Goal: Transaction & Acquisition: Purchase product/service

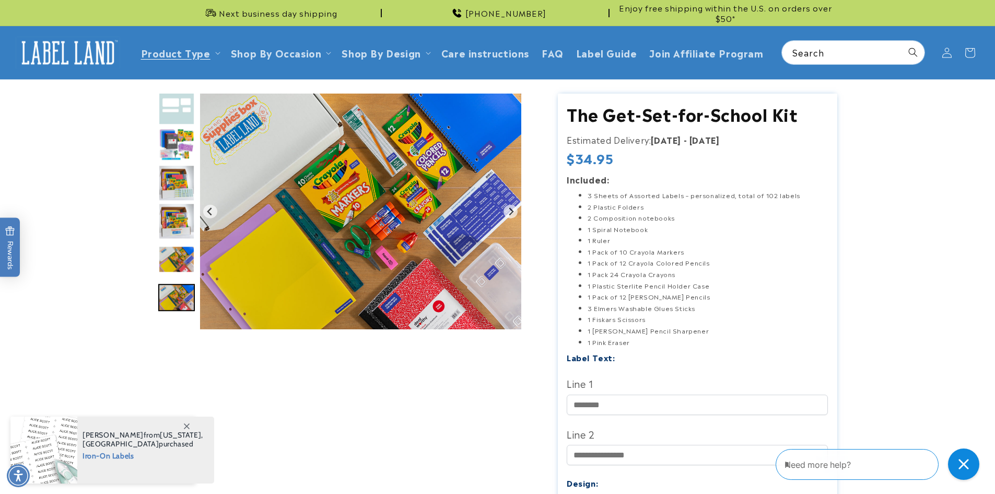
click at [128, 172] on product-info at bounding box center [497, 439] width 995 height 721
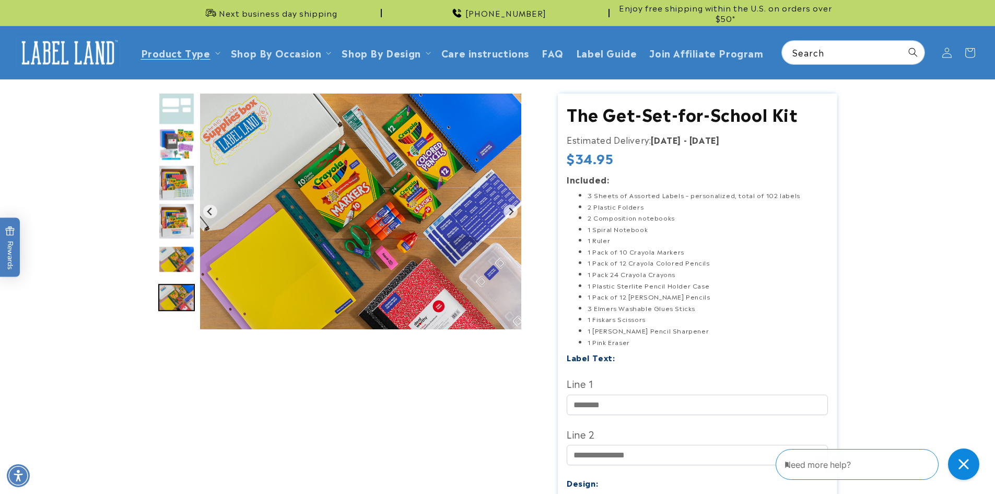
click at [84, 49] on img at bounding box center [68, 53] width 104 height 32
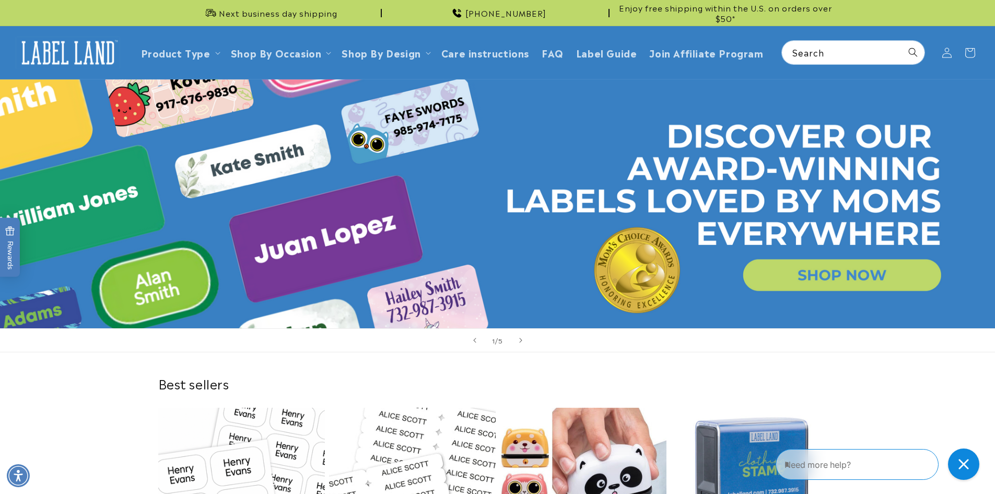
click at [731, 181] on link "Open this option" at bounding box center [497, 203] width 995 height 249
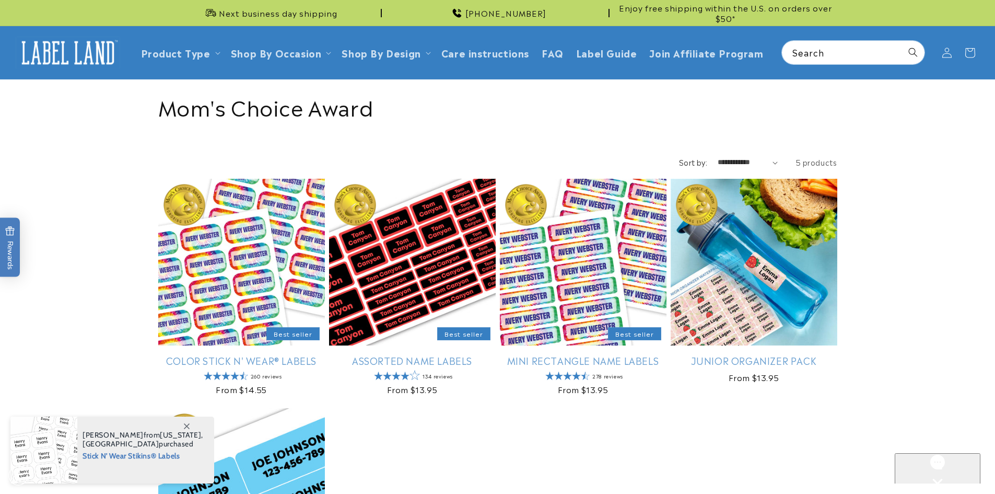
click at [85, 50] on img at bounding box center [68, 53] width 104 height 32
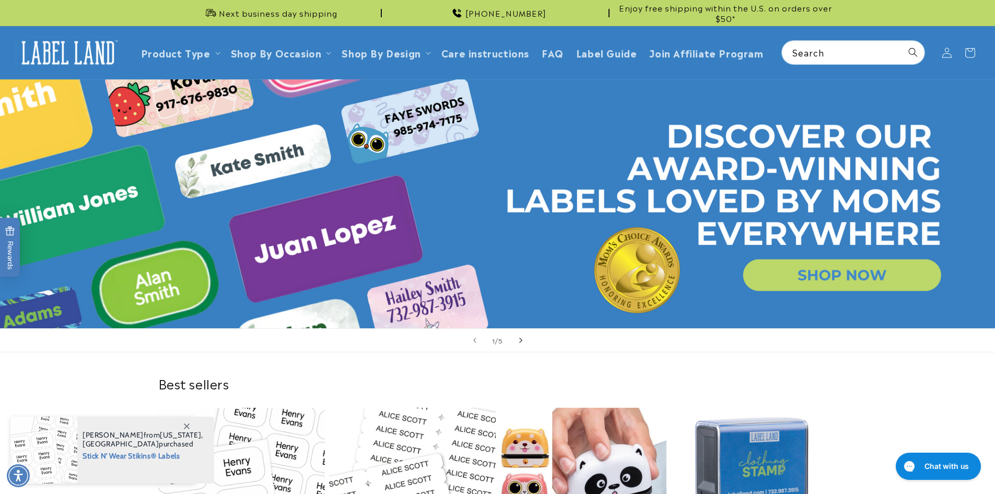
click at [522, 338] on icon "Next slide" at bounding box center [521, 339] width 4 height 11
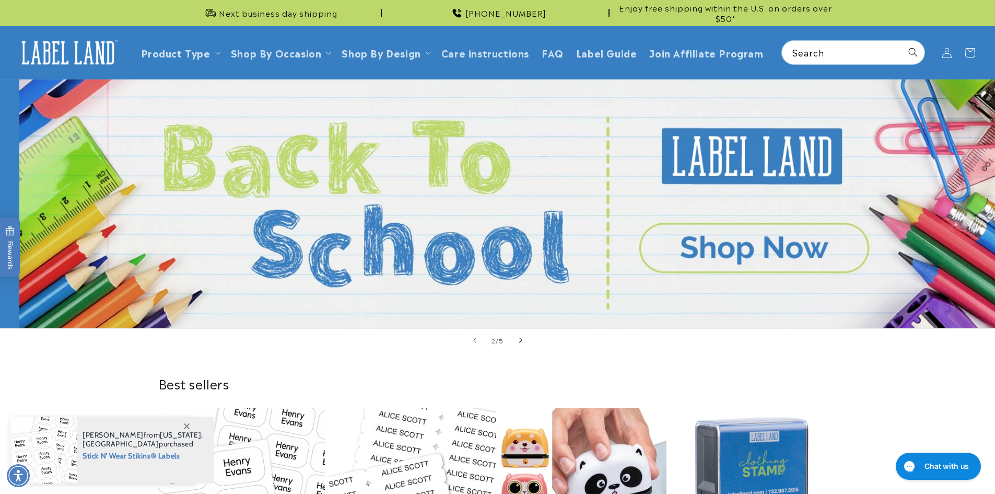
scroll to position [0, 995]
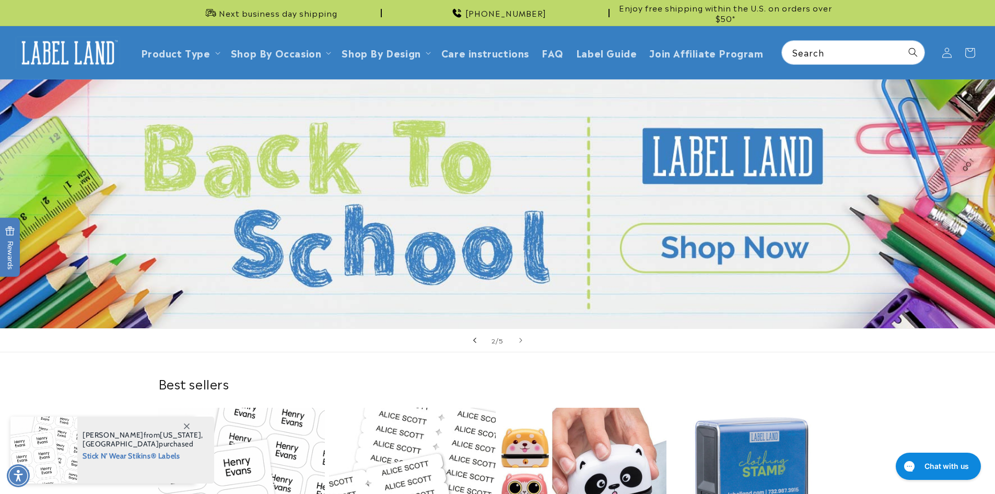
click at [474, 342] on icon "Previous slide" at bounding box center [475, 339] width 4 height 11
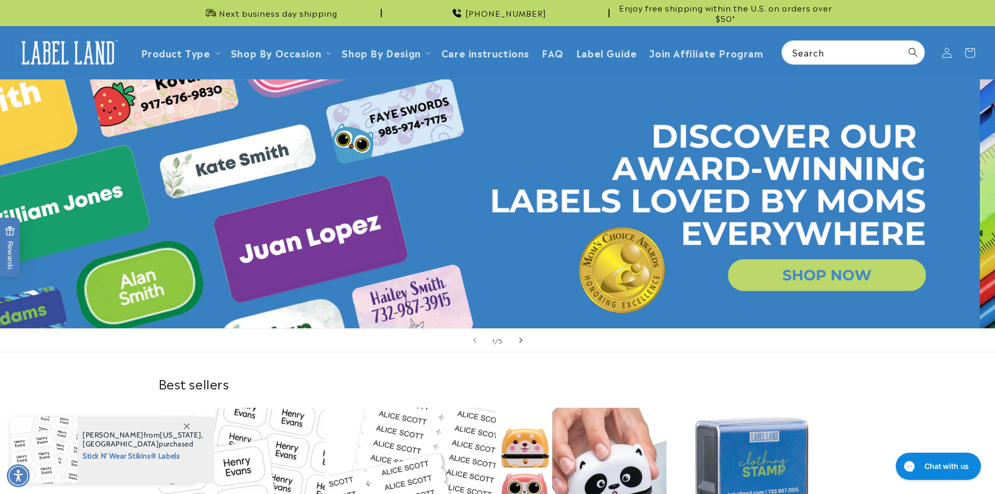
scroll to position [0, 0]
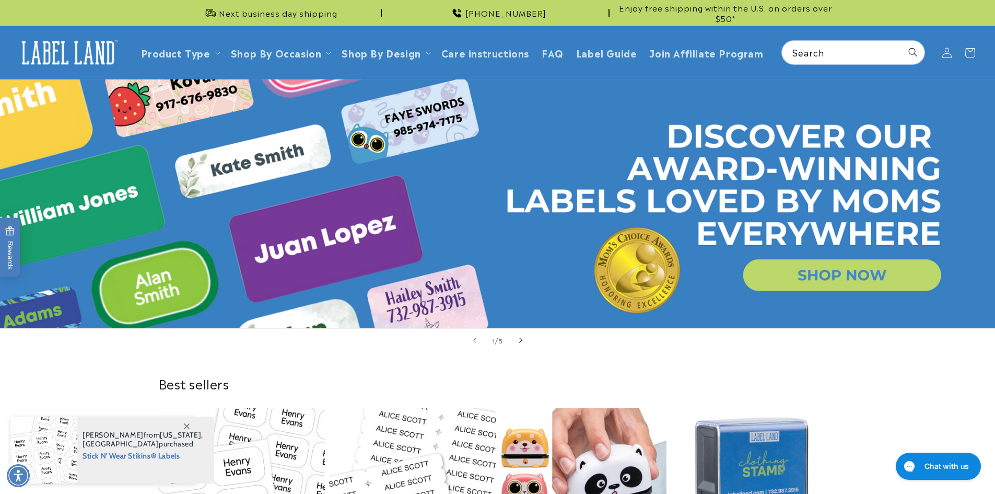
click at [521, 341] on icon "Next slide" at bounding box center [520, 340] width 3 height 5
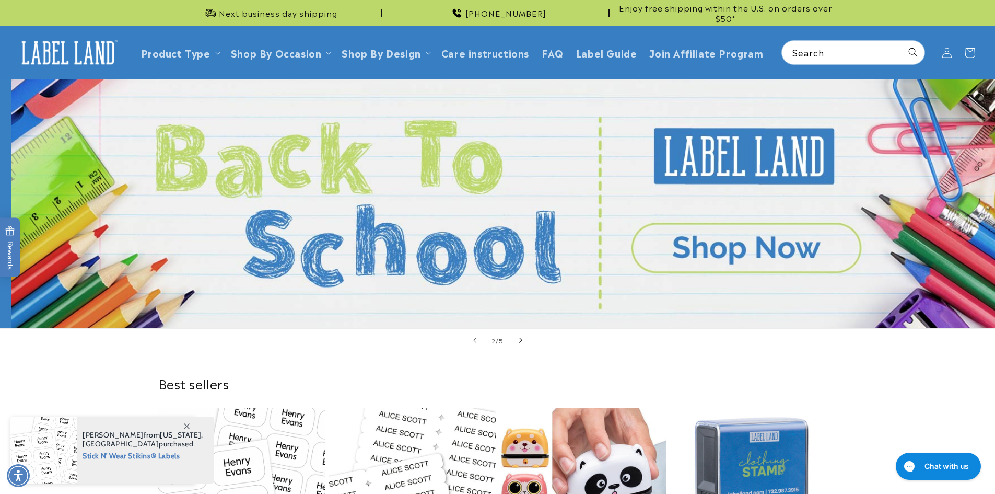
scroll to position [0, 995]
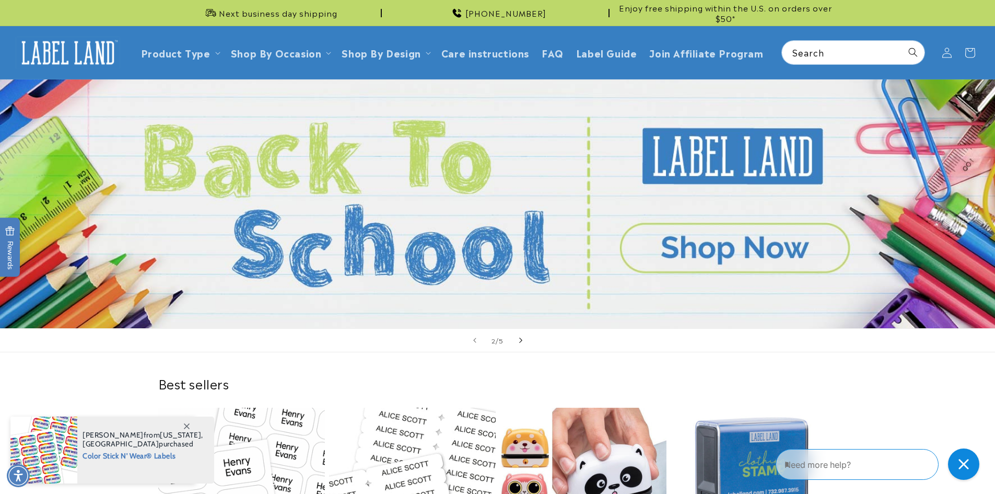
click at [521, 339] on icon "Next slide" at bounding box center [520, 340] width 3 height 5
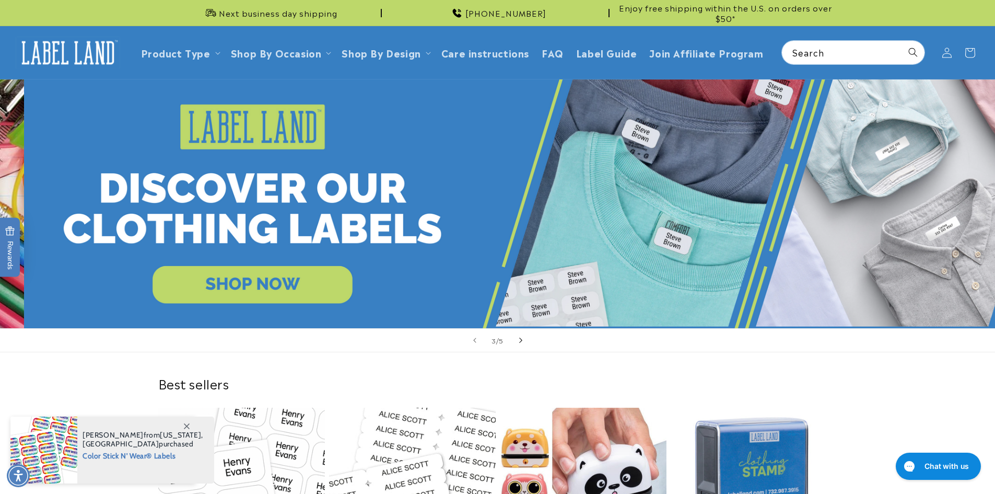
scroll to position [0, 1990]
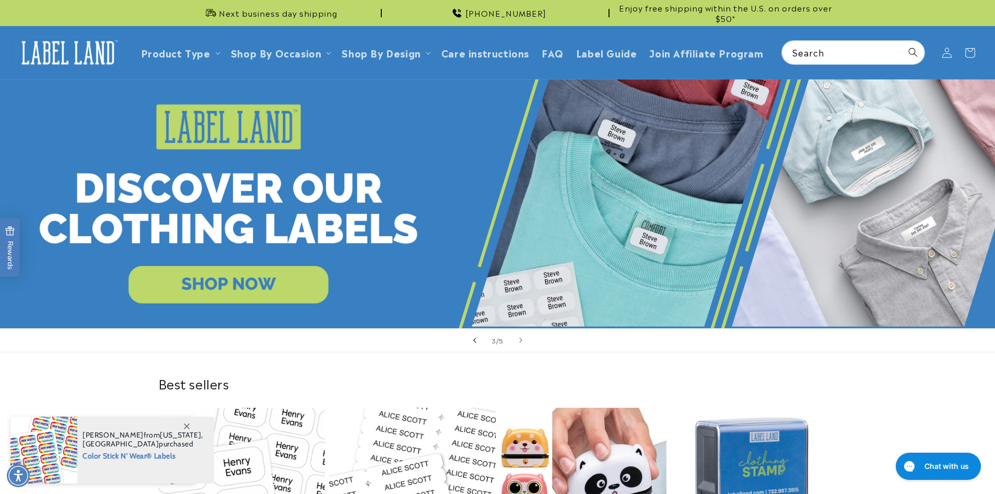
click at [475, 339] on icon "Previous slide" at bounding box center [475, 339] width 4 height 11
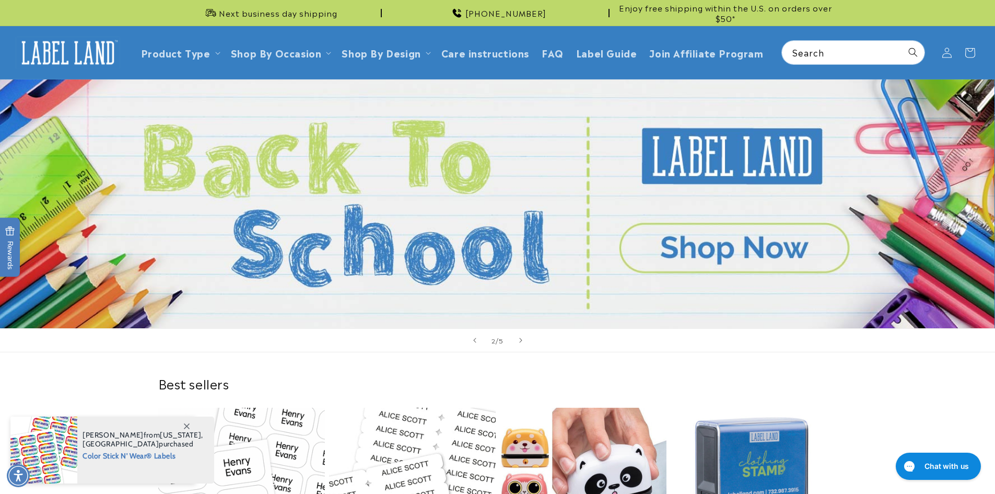
scroll to position [0, 995]
click at [704, 242] on link "Open this option" at bounding box center [497, 203] width 995 height 249
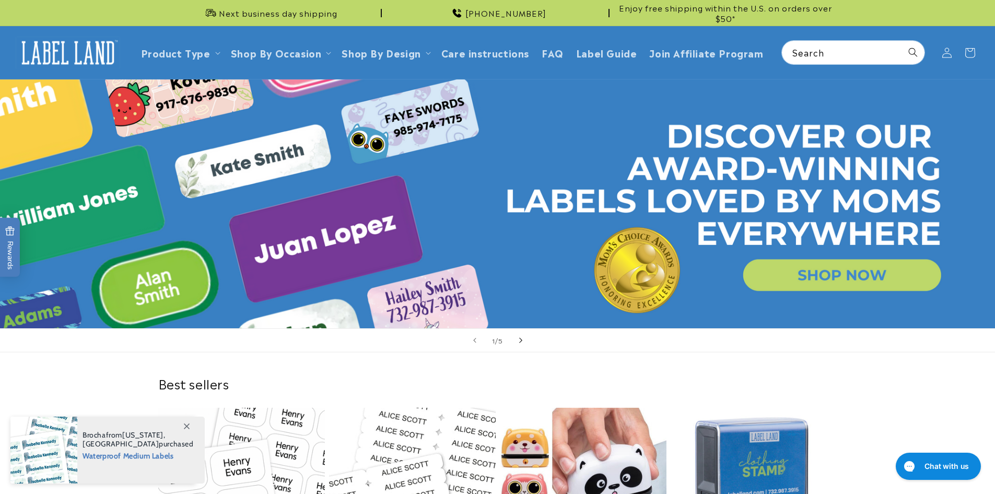
click at [520, 340] on icon "Next slide" at bounding box center [521, 339] width 4 height 11
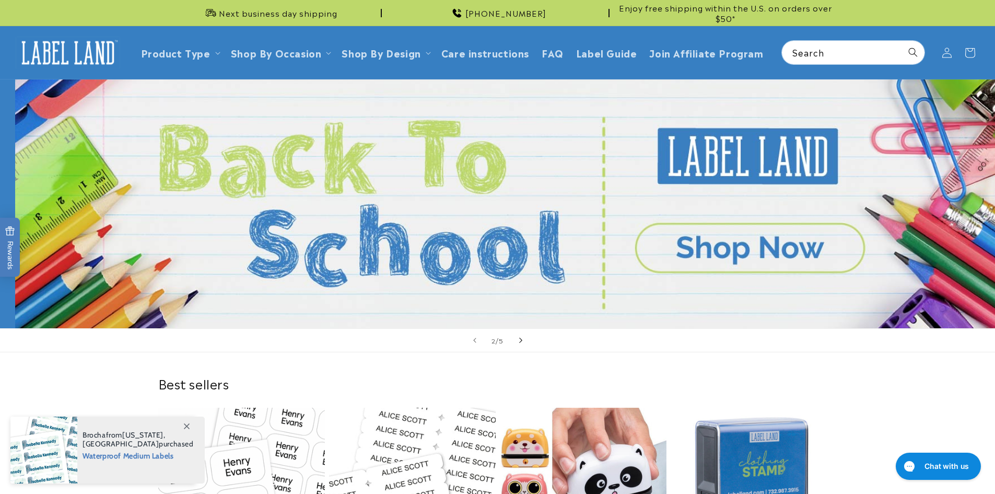
scroll to position [0, 995]
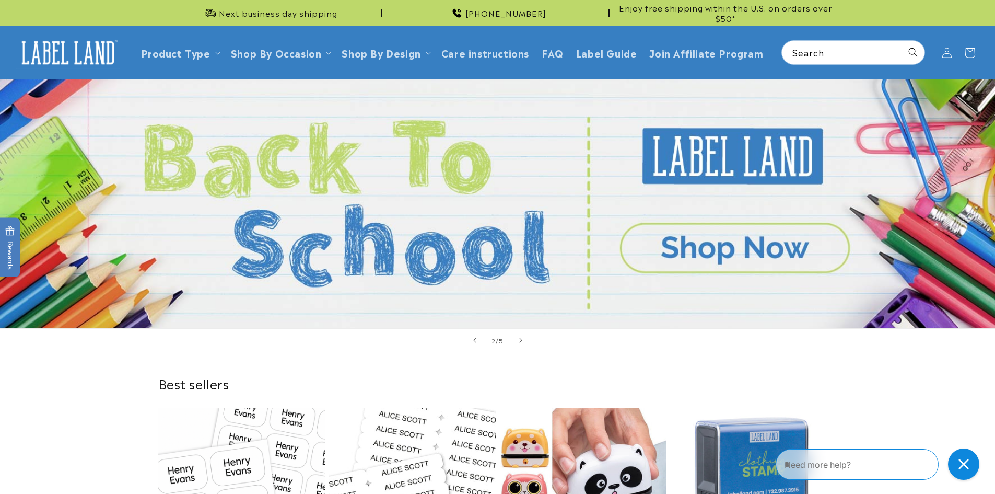
click at [679, 250] on link "Open this option" at bounding box center [497, 203] width 995 height 249
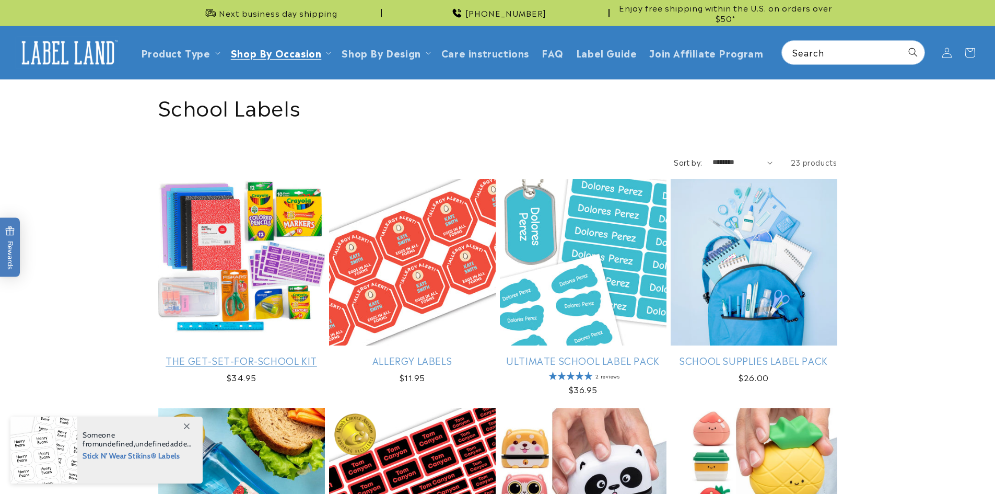
click at [220, 354] on link "The Get-Set-for-School Kit" at bounding box center [241, 360] width 167 height 12
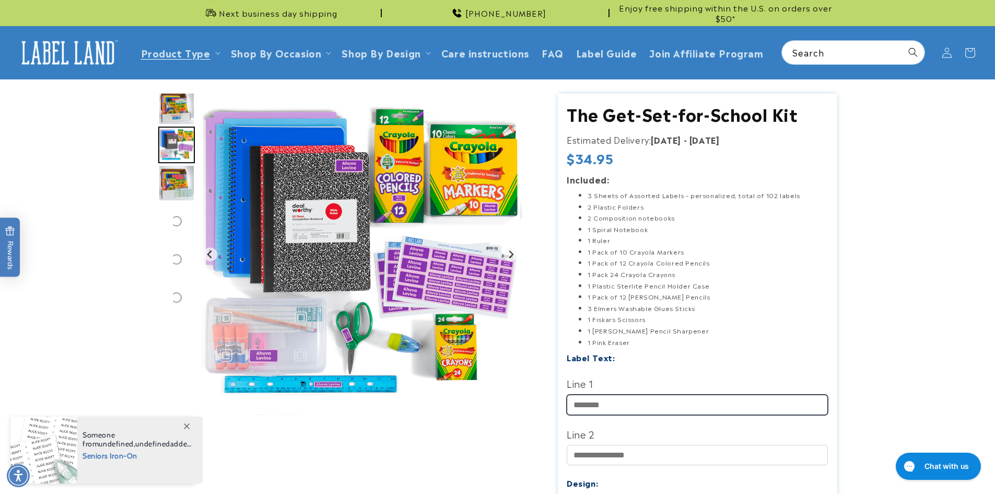
click at [659, 411] on input "Line 1" at bounding box center [697, 404] width 261 height 20
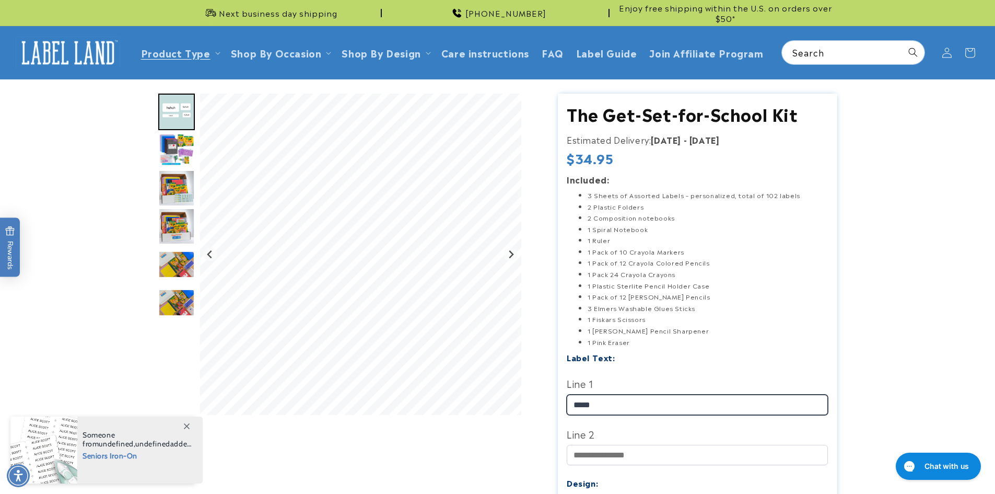
type input "*****"
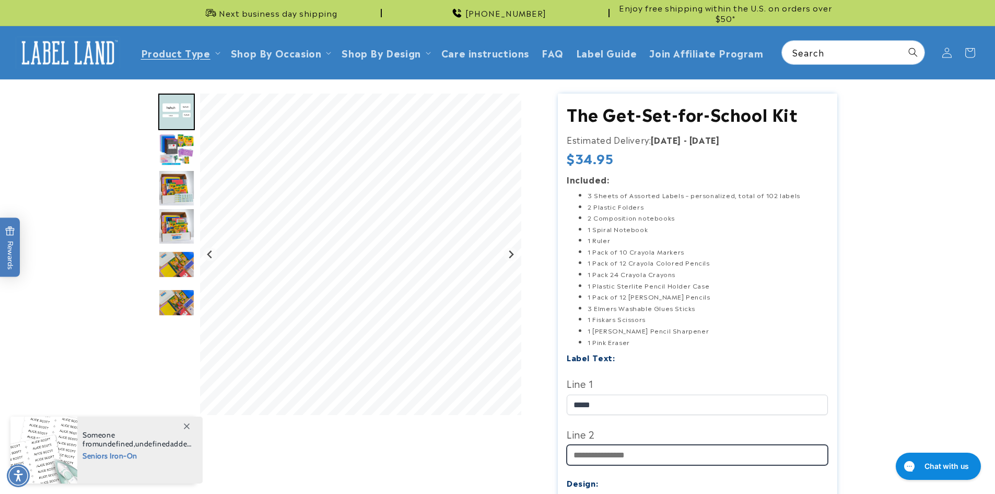
click at [651, 459] on input "Line 2" at bounding box center [697, 454] width 261 height 20
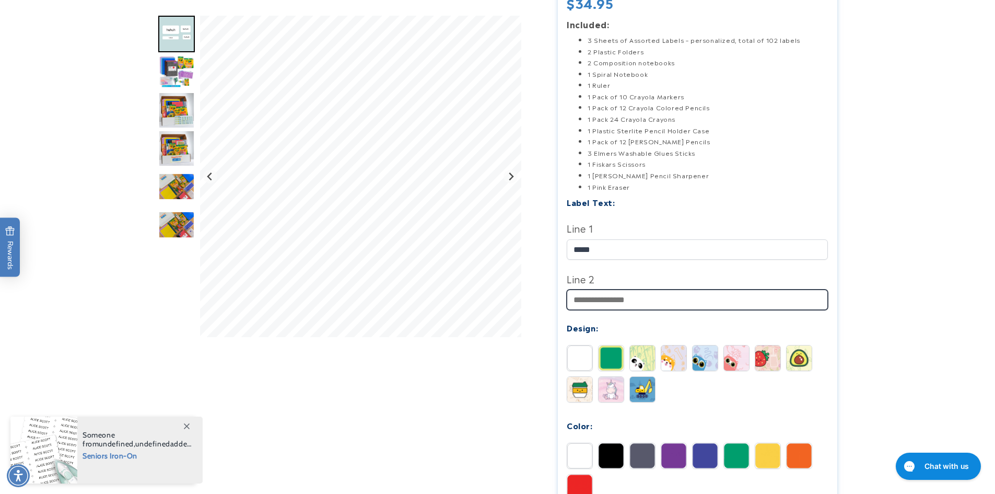
scroll to position [157, 0]
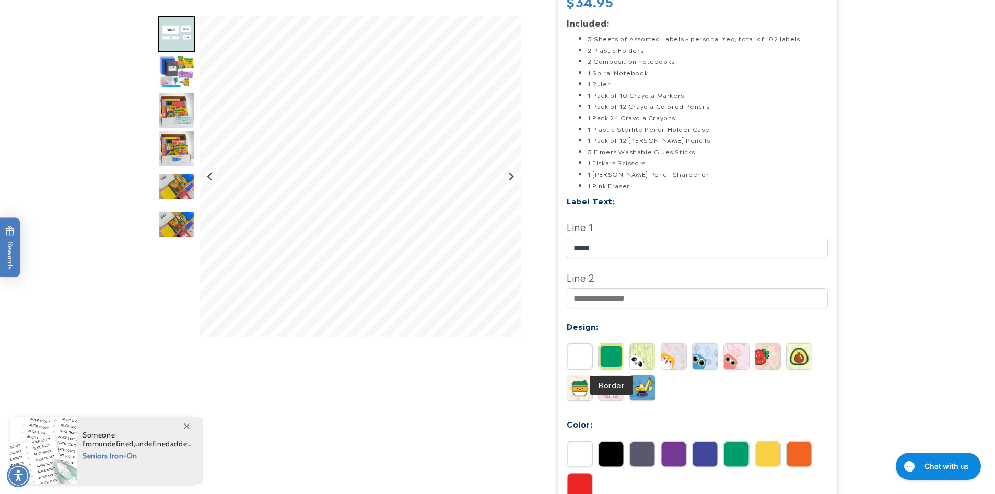
click at [615, 355] on img at bounding box center [611, 356] width 25 height 25
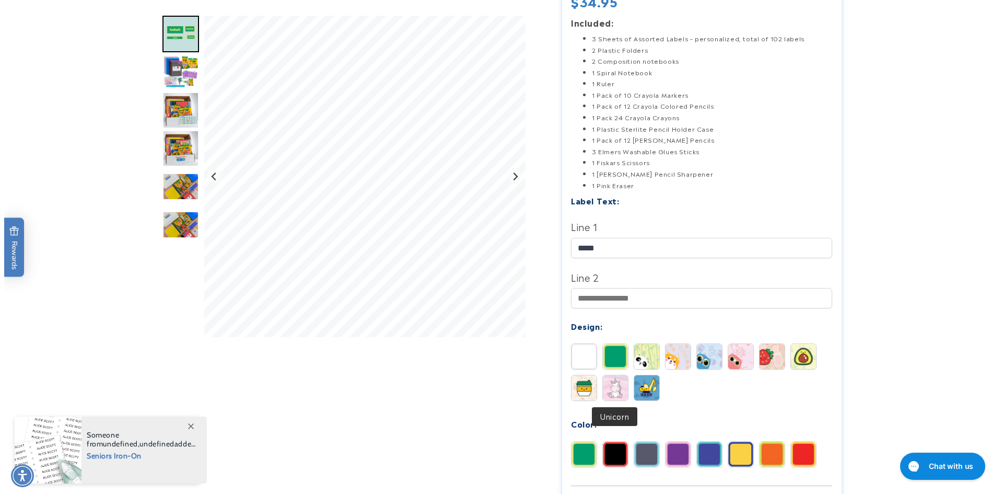
scroll to position [313, 0]
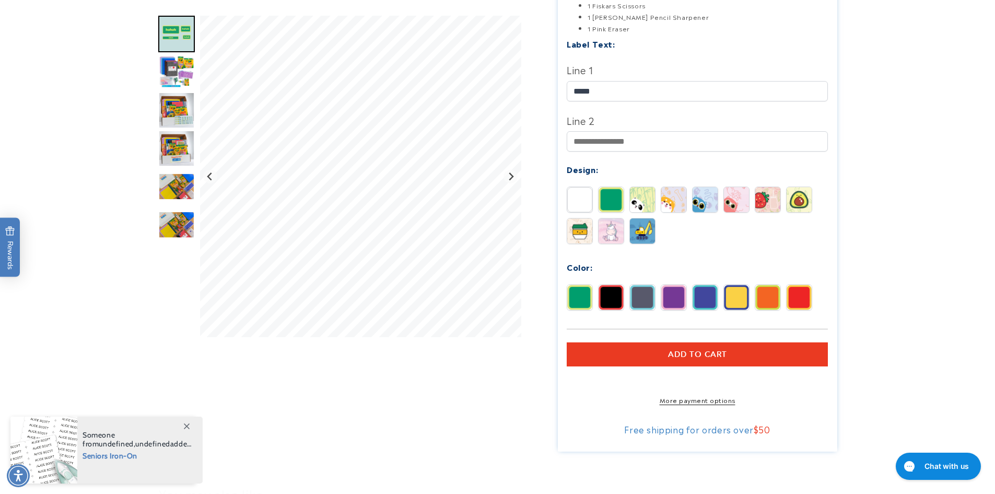
click at [687, 343] on button "Add to cart" at bounding box center [697, 354] width 261 height 24
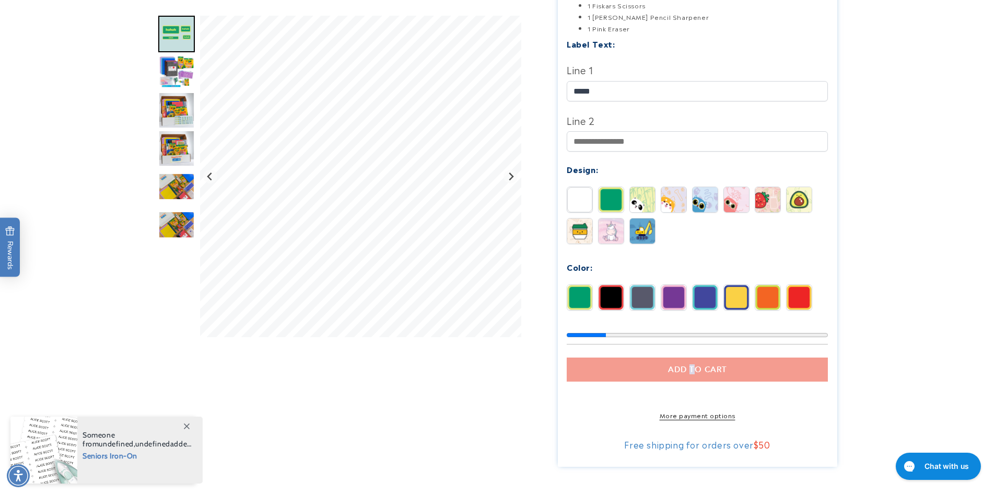
click at [693, 352] on section "The Get-Set-for-School Kit The Get-Set-for-School Kit Estimated Delivery: Aug 2…" at bounding box center [697, 123] width 279 height 686
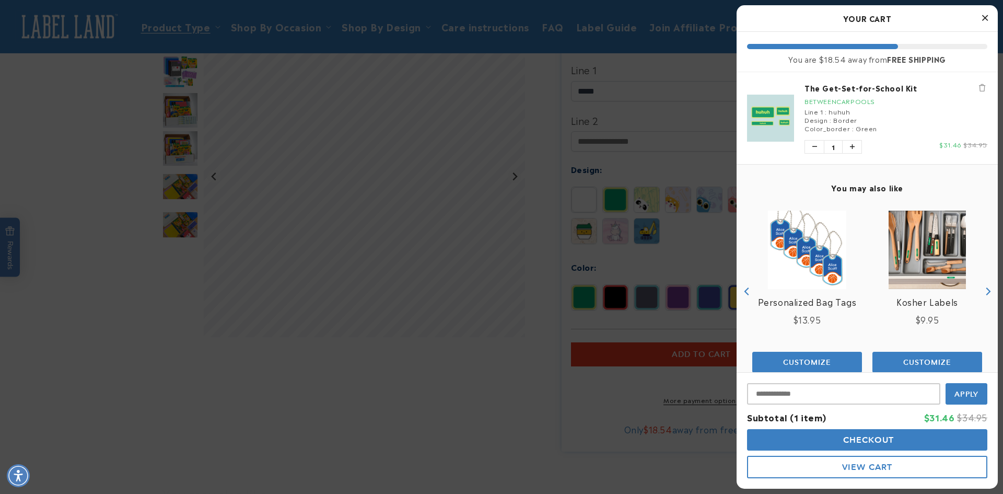
click at [648, 195] on div at bounding box center [501, 247] width 1003 height 494
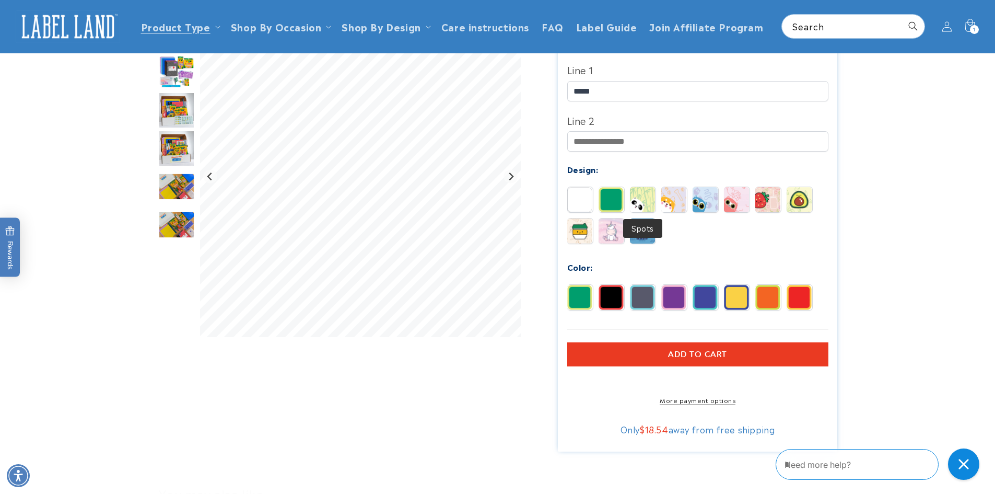
click at [648, 196] on img at bounding box center [642, 199] width 25 height 25
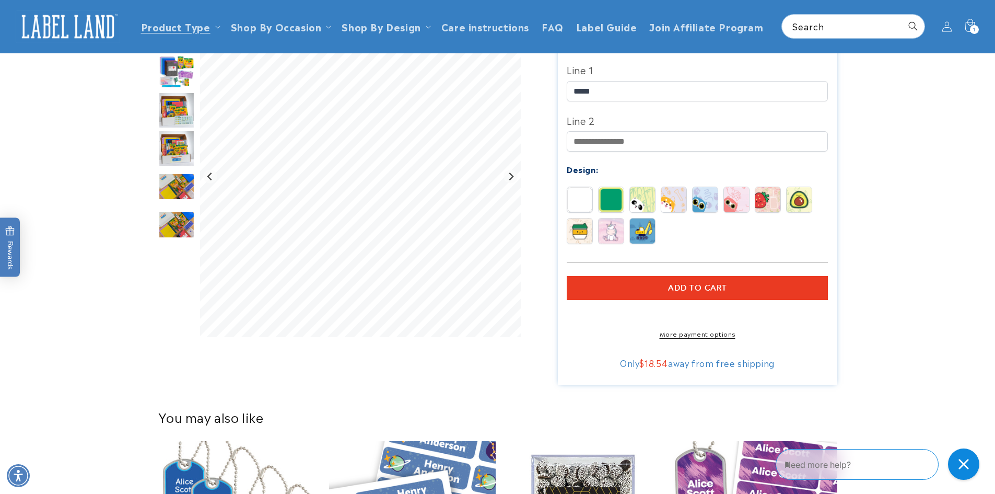
click at [653, 291] on button "Add to cart" at bounding box center [697, 288] width 261 height 24
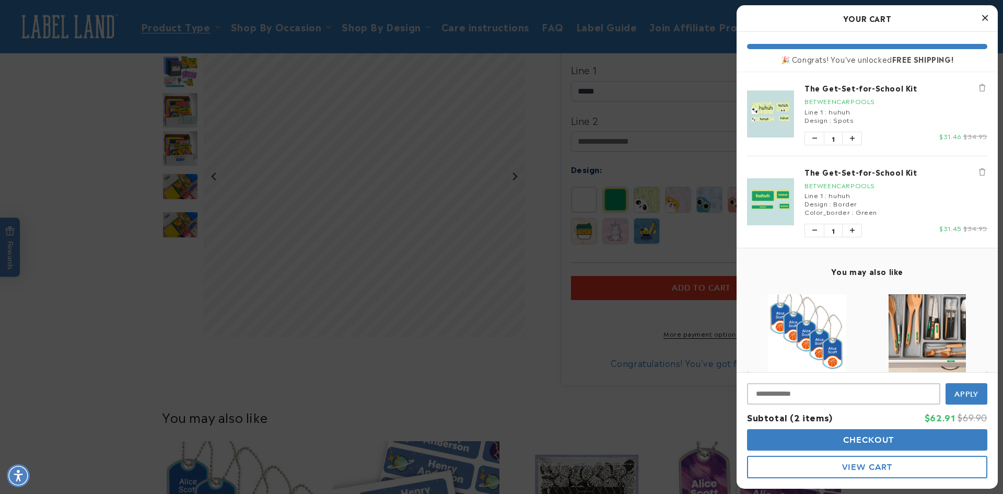
click at [866, 440] on span "Checkout" at bounding box center [867, 440] width 54 height 10
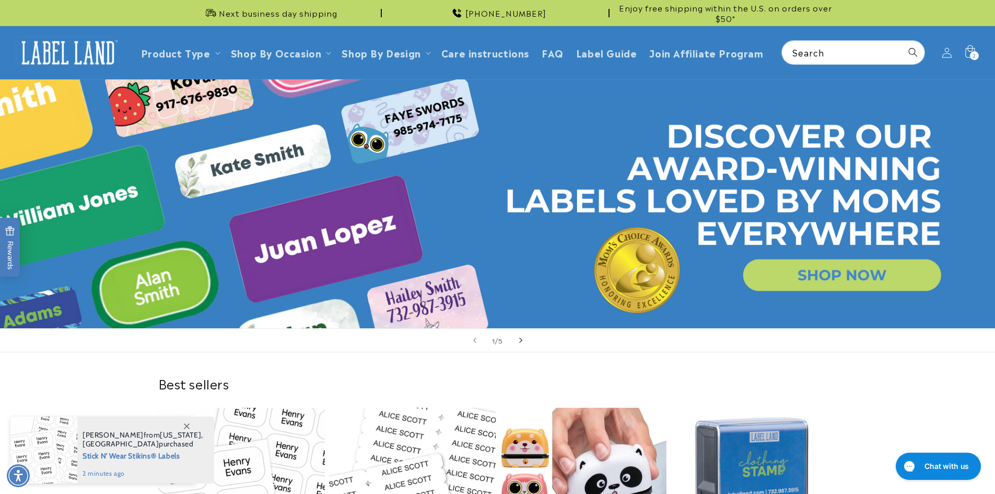
click at [519, 339] on icon "Next slide" at bounding box center [521, 339] width 4 height 11
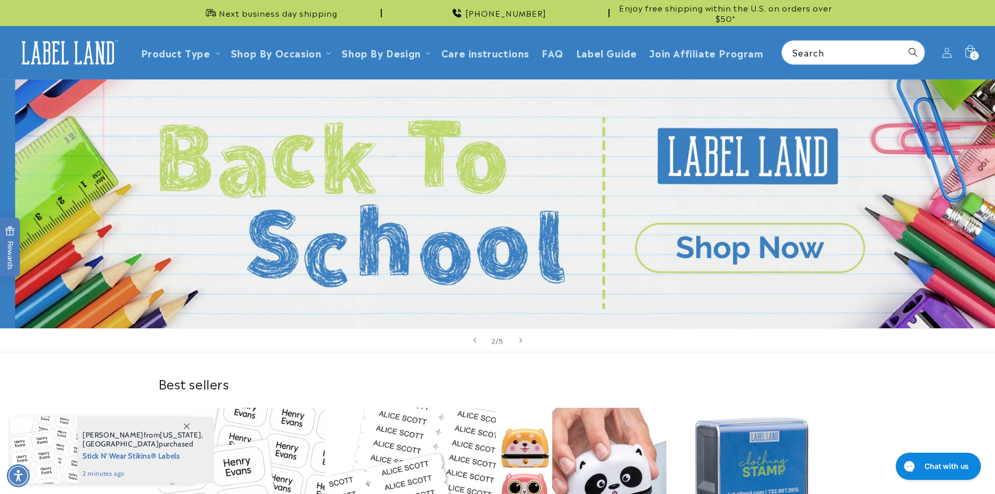
scroll to position [0, 995]
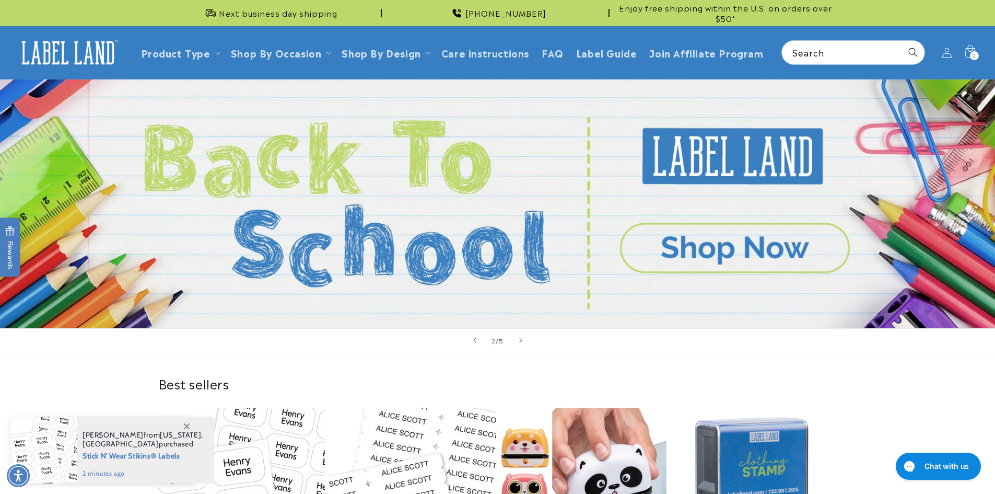
click at [750, 239] on link "2 of 5" at bounding box center [497, 203] width 995 height 249
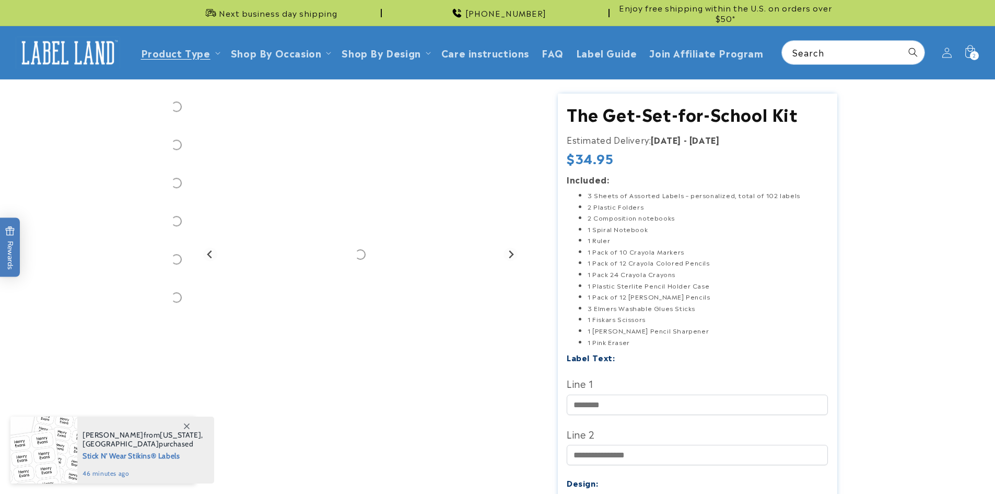
click at [684, 383] on label "Line 1" at bounding box center [697, 382] width 261 height 17
click at [684, 394] on input "Line 1" at bounding box center [697, 404] width 261 height 20
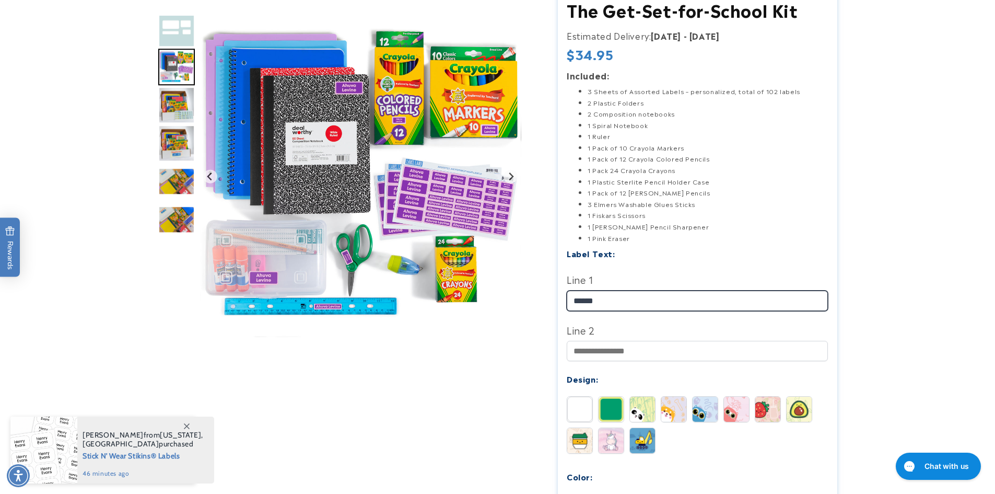
scroll to position [104, 0]
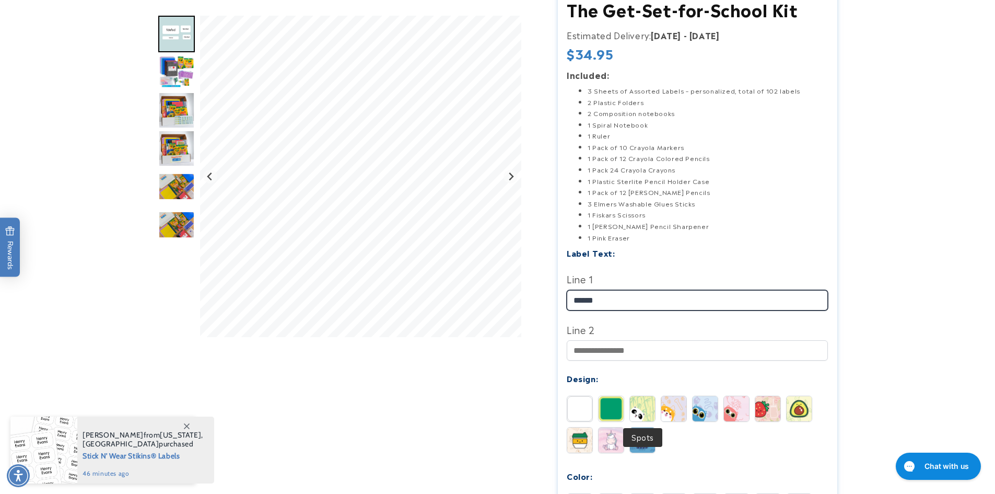
type input "******"
click at [650, 407] on img at bounding box center [642, 408] width 25 height 25
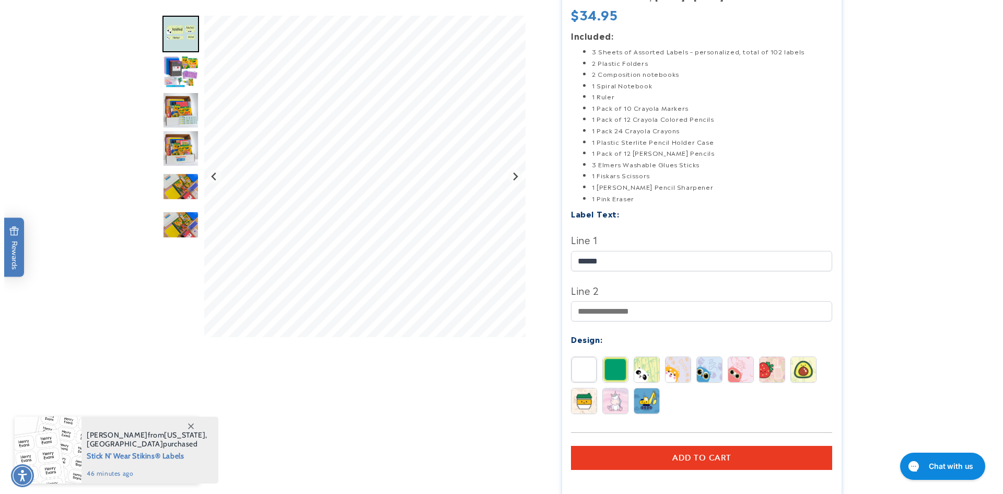
scroll to position [209, 0]
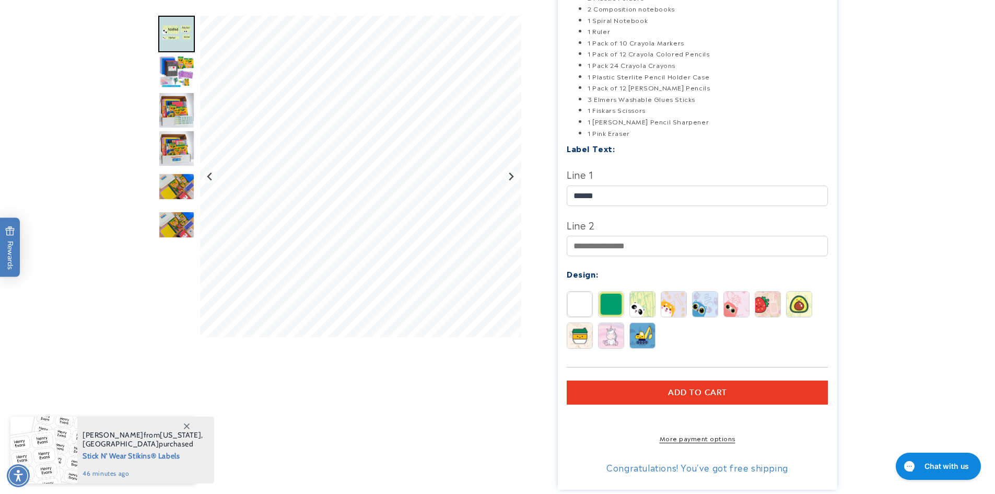
click at [715, 385] on button "Add to cart" at bounding box center [697, 392] width 261 height 24
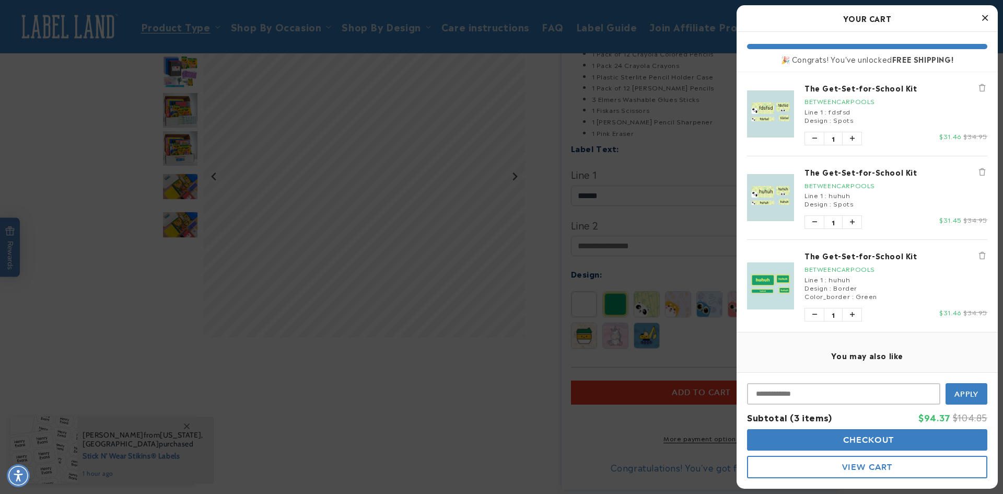
click at [869, 440] on span "Checkout" at bounding box center [867, 440] width 54 height 10
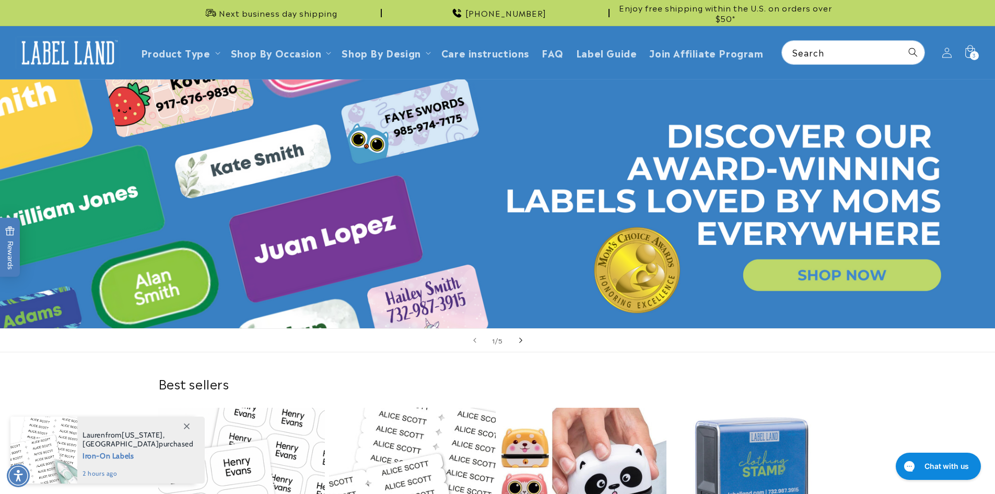
click at [522, 342] on icon "Next slide" at bounding box center [521, 339] width 4 height 11
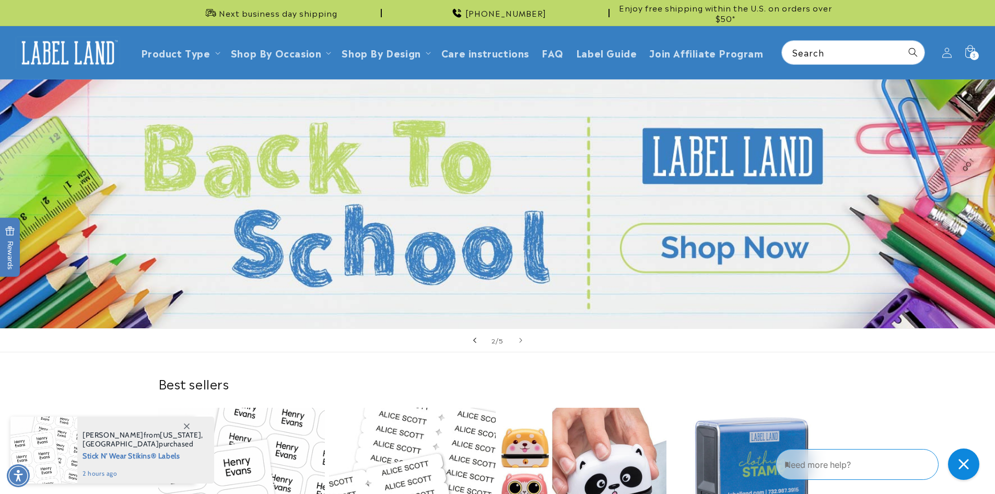
click at [476, 340] on icon "Previous slide" at bounding box center [475, 339] width 4 height 11
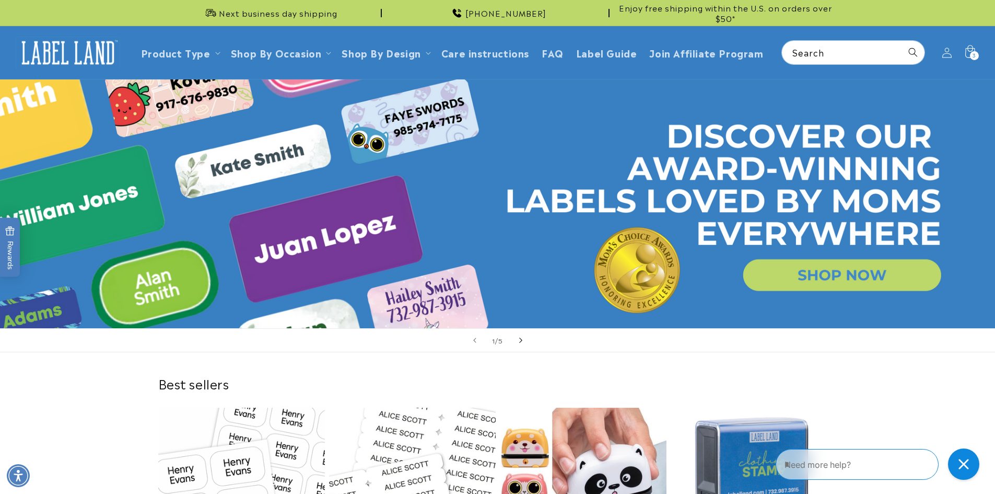
click at [519, 340] on icon "Next slide" at bounding box center [521, 339] width 4 height 11
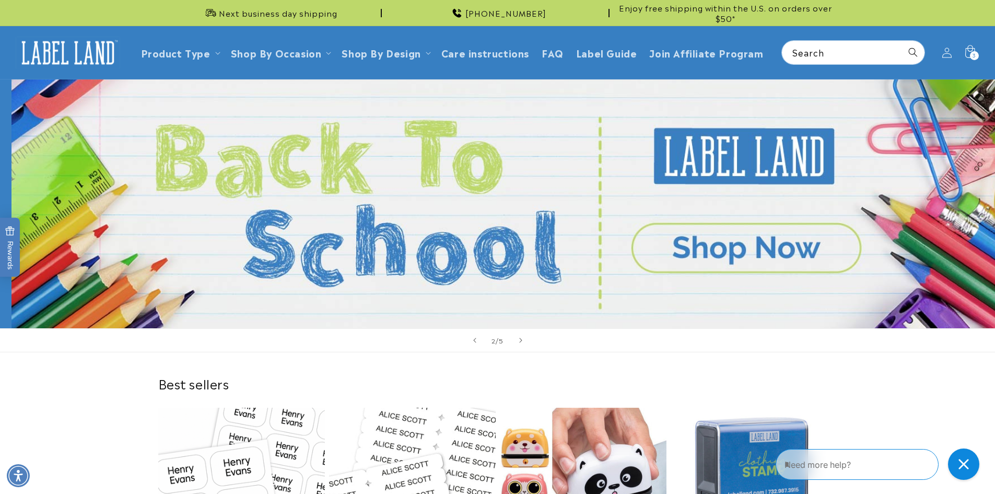
scroll to position [0, 995]
